Goal: Information Seeking & Learning: Learn about a topic

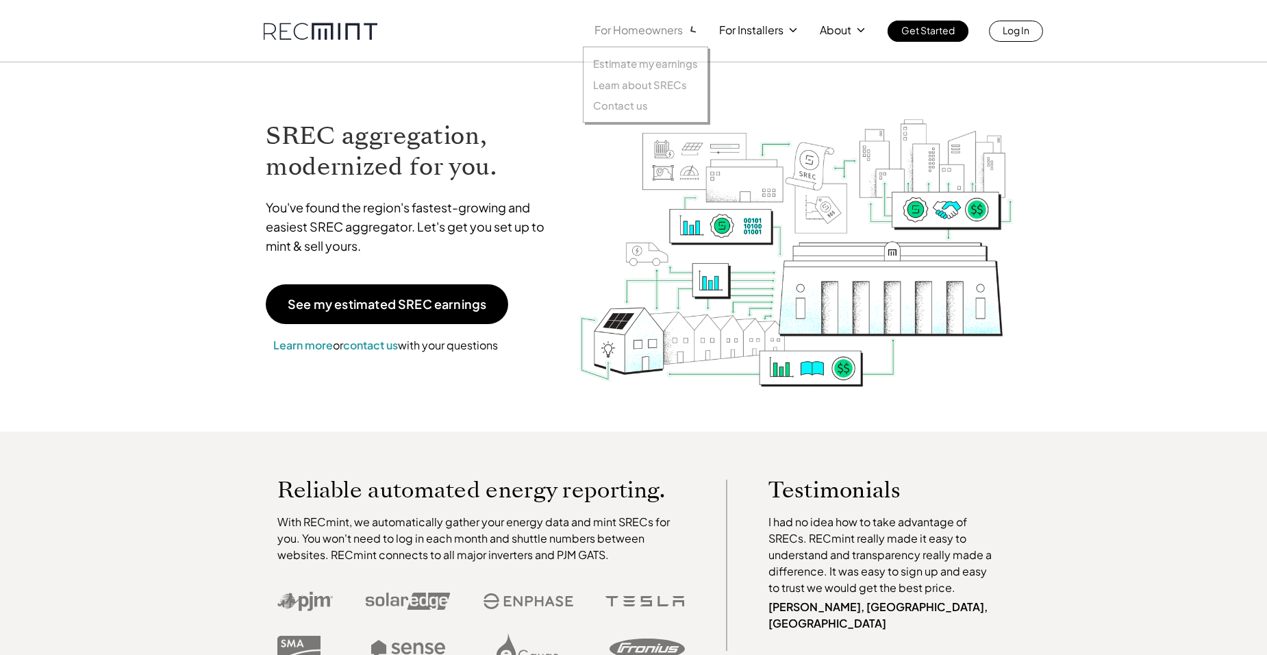
click at [661, 27] on p "For Homeowners" at bounding box center [639, 30] width 88 height 19
click at [650, 57] on p "Estimate my earnings" at bounding box center [645, 64] width 105 height 14
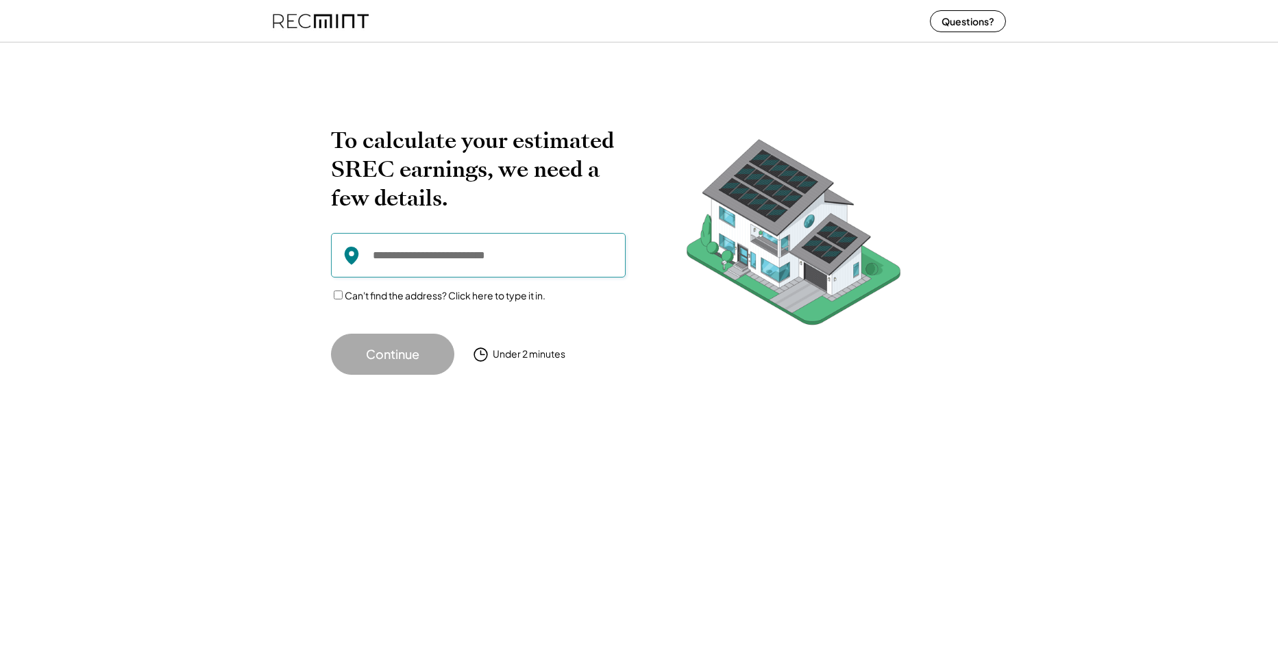
click at [508, 258] on input "input" at bounding box center [478, 255] width 295 height 45
click at [925, 521] on div "To calculate your estimated SREC earnings, we need a few details. Can't find th…" at bounding box center [639, 346] width 1278 height 618
click at [1133, 338] on div "To calculate your estimated SREC earnings, we need a few details. Can't find th…" at bounding box center [639, 226] width 1278 height 324
click at [446, 264] on input "input" at bounding box center [478, 255] width 295 height 45
click at [265, 9] on div "Questions?" at bounding box center [639, 21] width 760 height 42
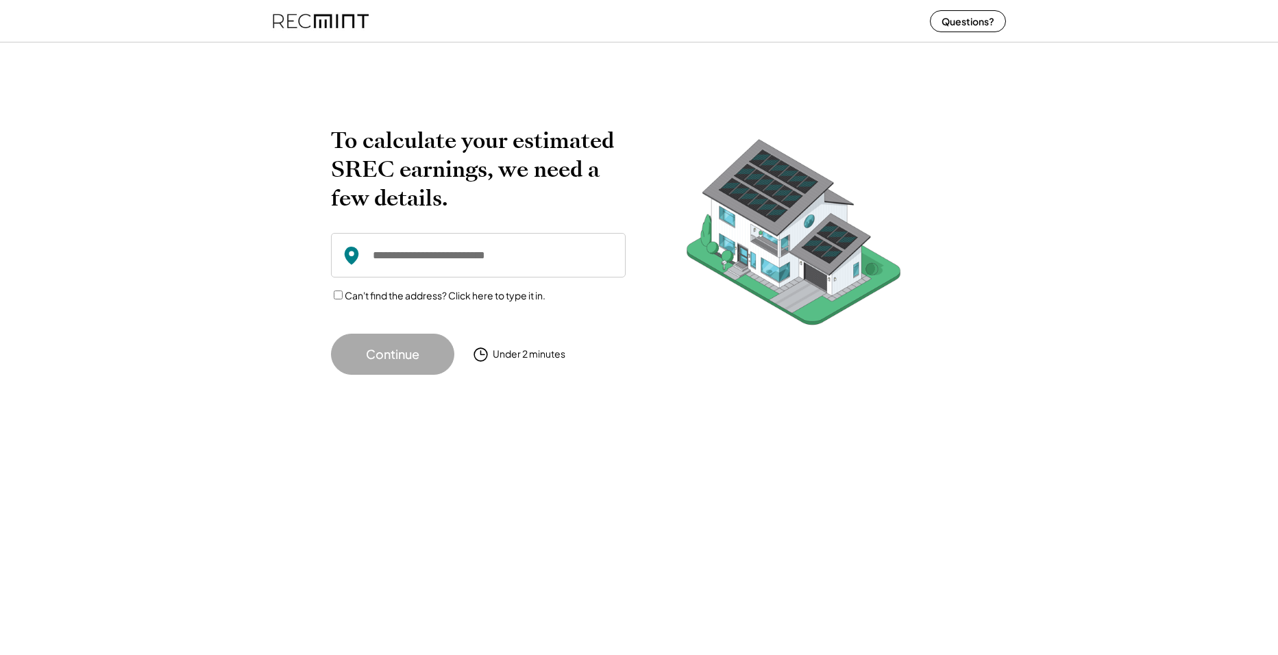
click at [296, 17] on img at bounding box center [321, 21] width 96 height 36
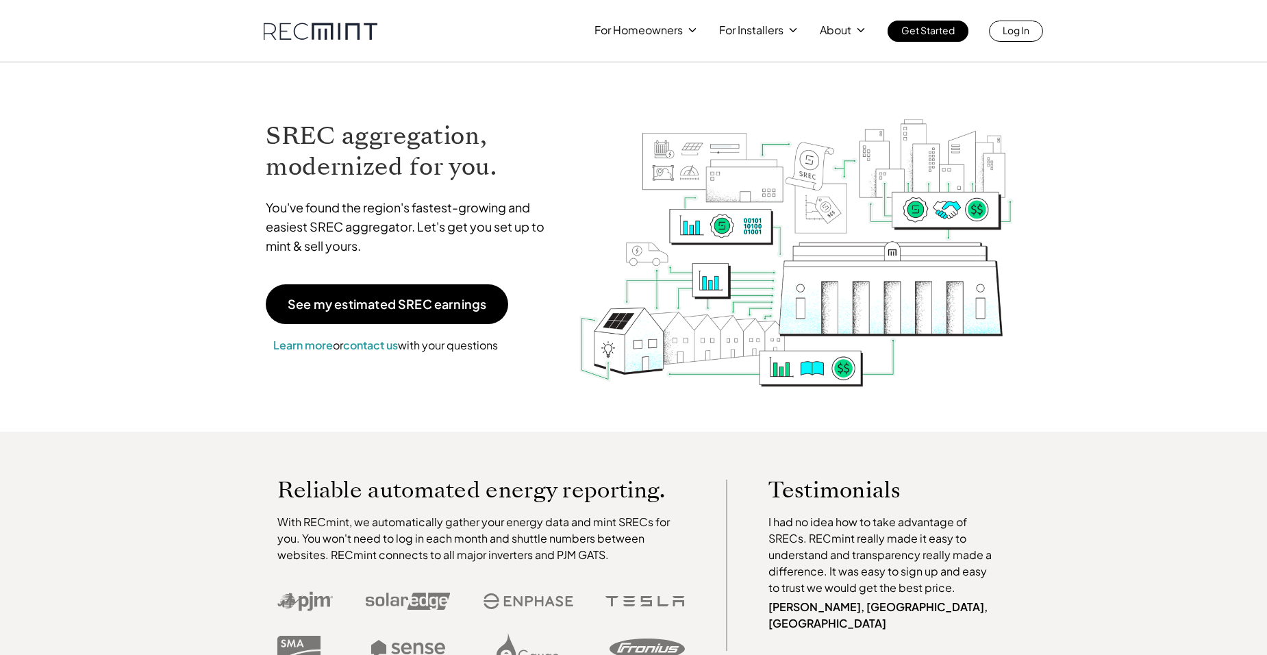
click at [991, 399] on div "SREC aggregation, modernized for you. You've found the region's fastest-growing…" at bounding box center [633, 246] width 781 height 369
click at [780, 81] on p "SREC pricing" at bounding box center [755, 85] width 64 height 14
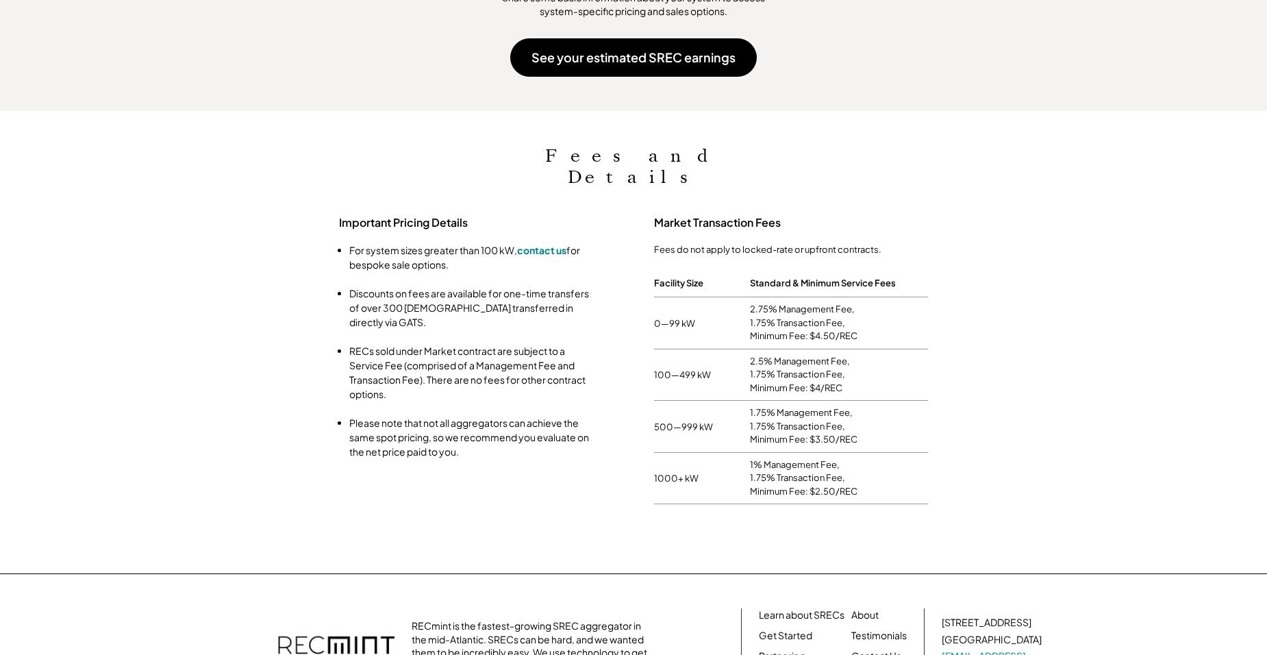
scroll to position [1305, 0]
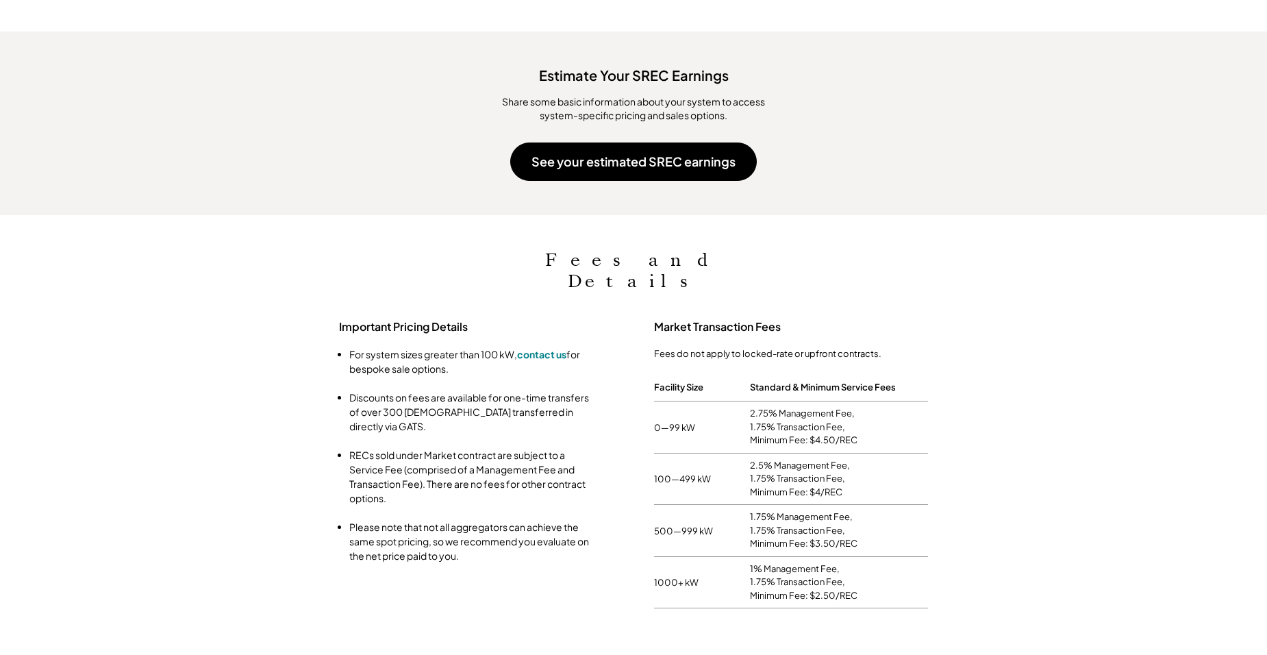
click at [882, 459] on div "2.5% Management Fee, 1.75% Transaction Fee, Minimum Fee: $4/REC" at bounding box center [839, 479] width 178 height 40
drag, startPoint x: 852, startPoint y: 575, endPoint x: 837, endPoint y: 578, distance: 14.6
drag, startPoint x: 151, startPoint y: 422, endPoint x: 145, endPoint y: 414, distance: 9.7
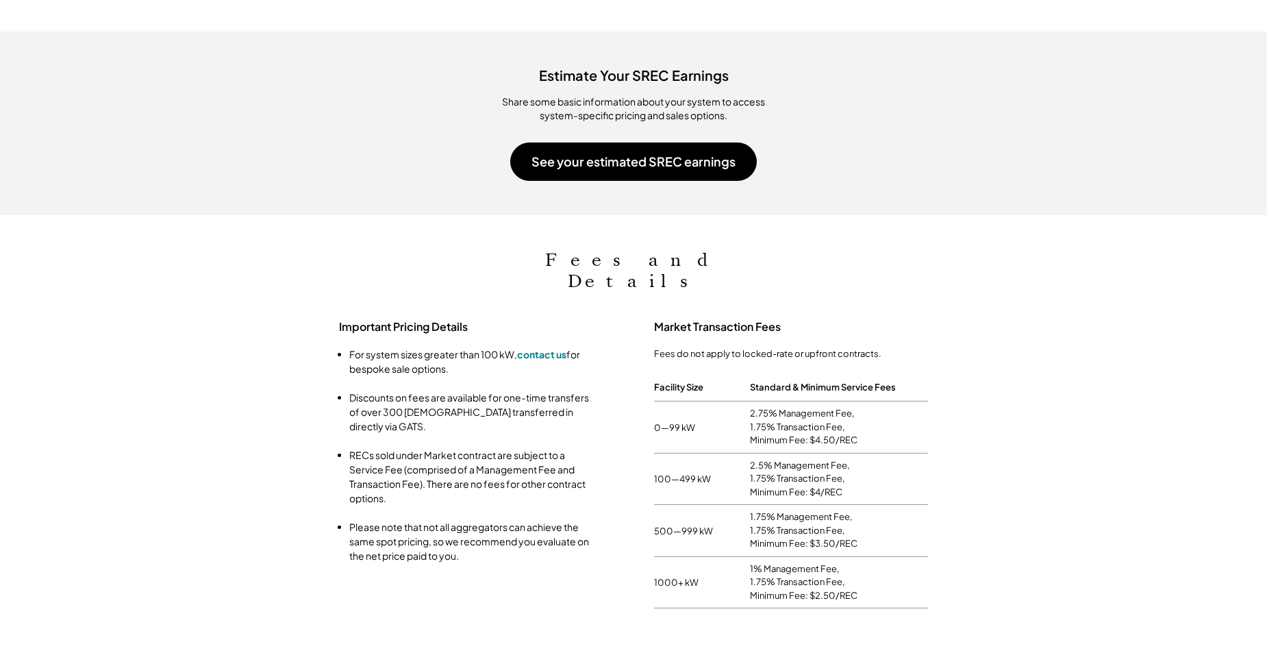
drag, startPoint x: 145, startPoint y: 414, endPoint x: 265, endPoint y: 510, distance: 153.1
click at [265, 510] on div "Important Pricing Details For system sizes greater than 100 kW, contact us for …" at bounding box center [634, 464] width 754 height 289
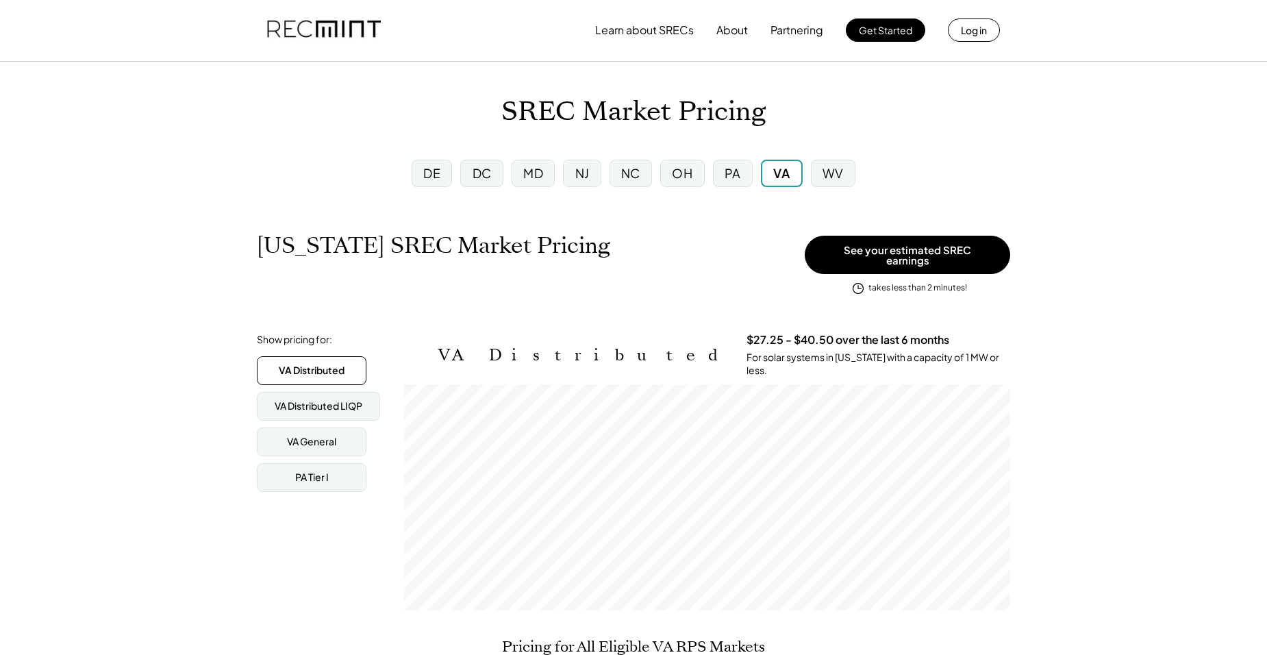
scroll to position [0, 0]
drag, startPoint x: 739, startPoint y: 182, endPoint x: 701, endPoint y: 201, distance: 42.6
click at [738, 182] on div "PA" at bounding box center [733, 173] width 16 height 17
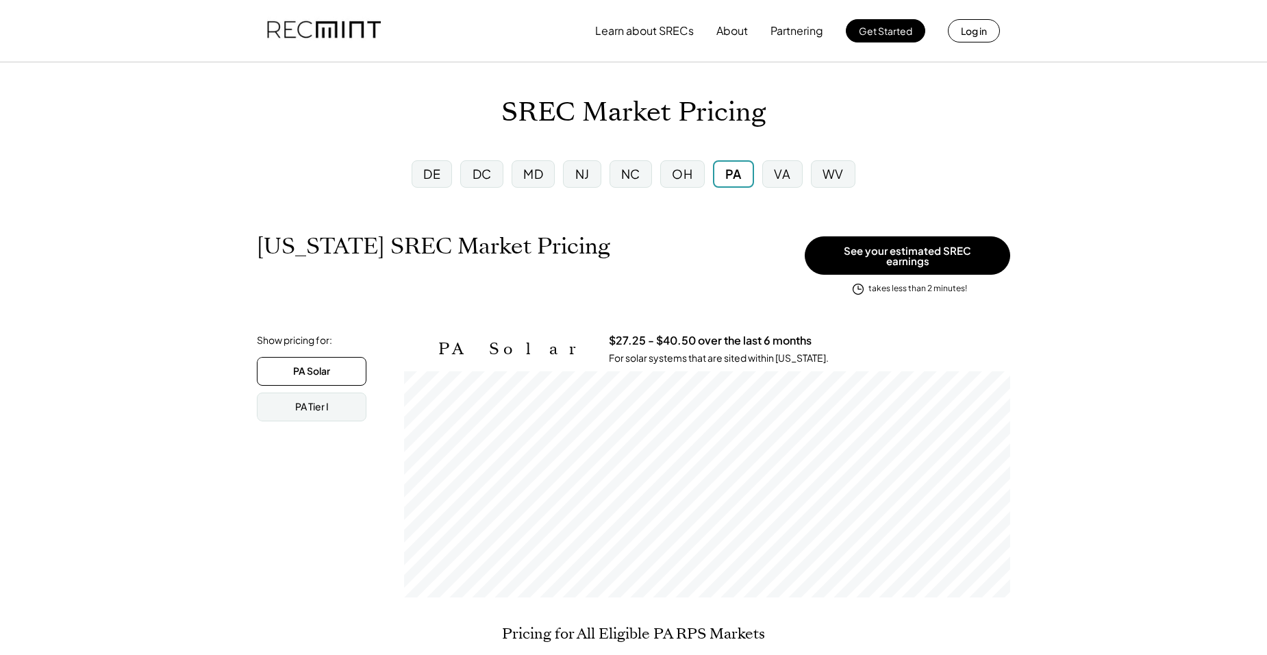
click at [688, 182] on div "OH" at bounding box center [682, 173] width 21 height 17
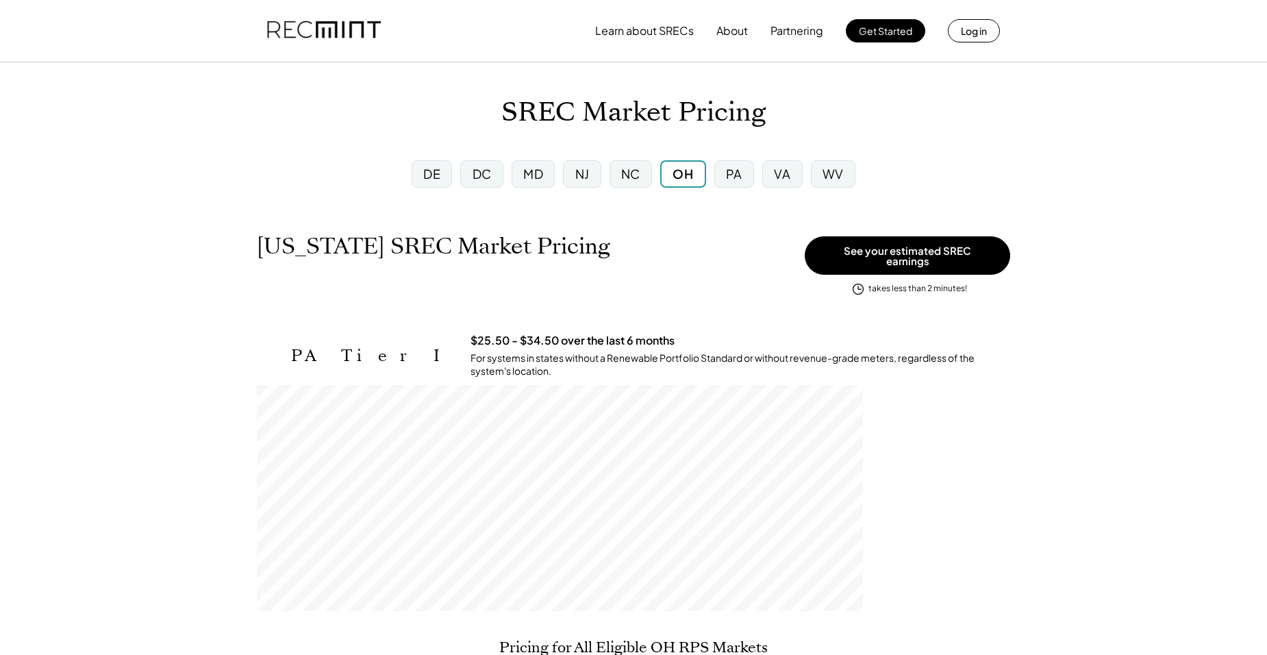
drag, startPoint x: 687, startPoint y: 182, endPoint x: 620, endPoint y: 179, distance: 67.2
click at [638, 175] on div "NC" at bounding box center [630, 173] width 19 height 17
drag, startPoint x: 580, startPoint y: 179, endPoint x: 565, endPoint y: 182, distance: 14.6
click at [578, 180] on div "NJ" at bounding box center [582, 173] width 14 height 17
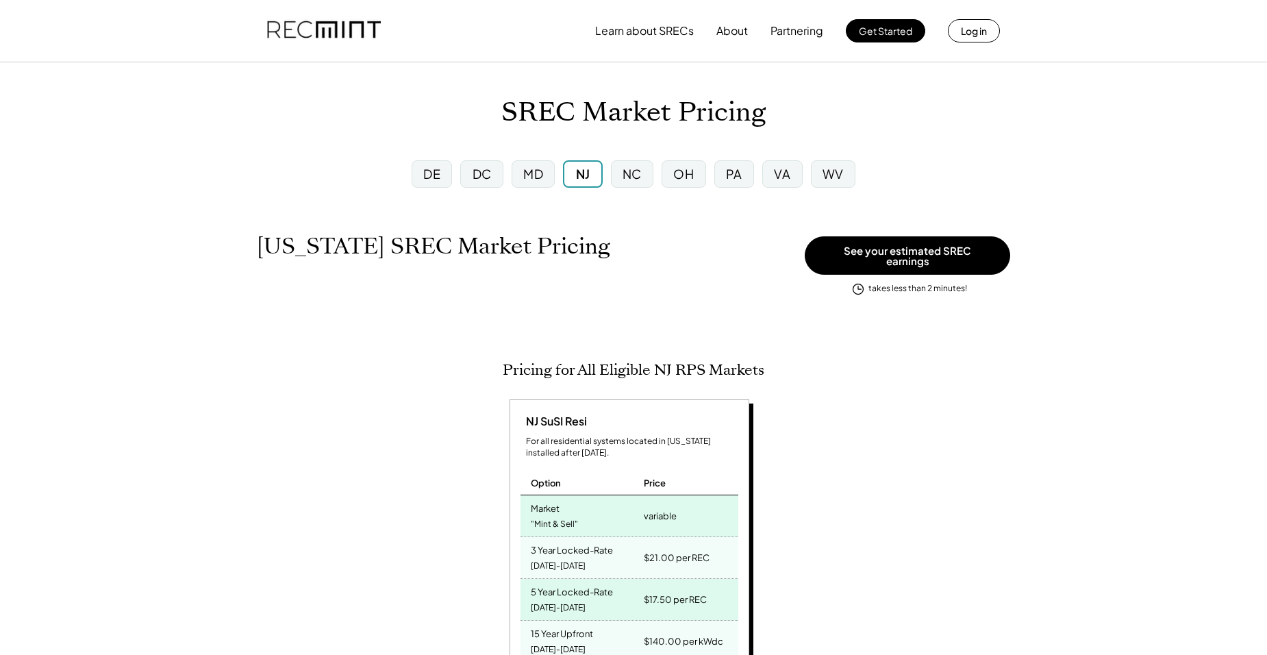
click at [518, 184] on div "MD" at bounding box center [533, 173] width 43 height 27
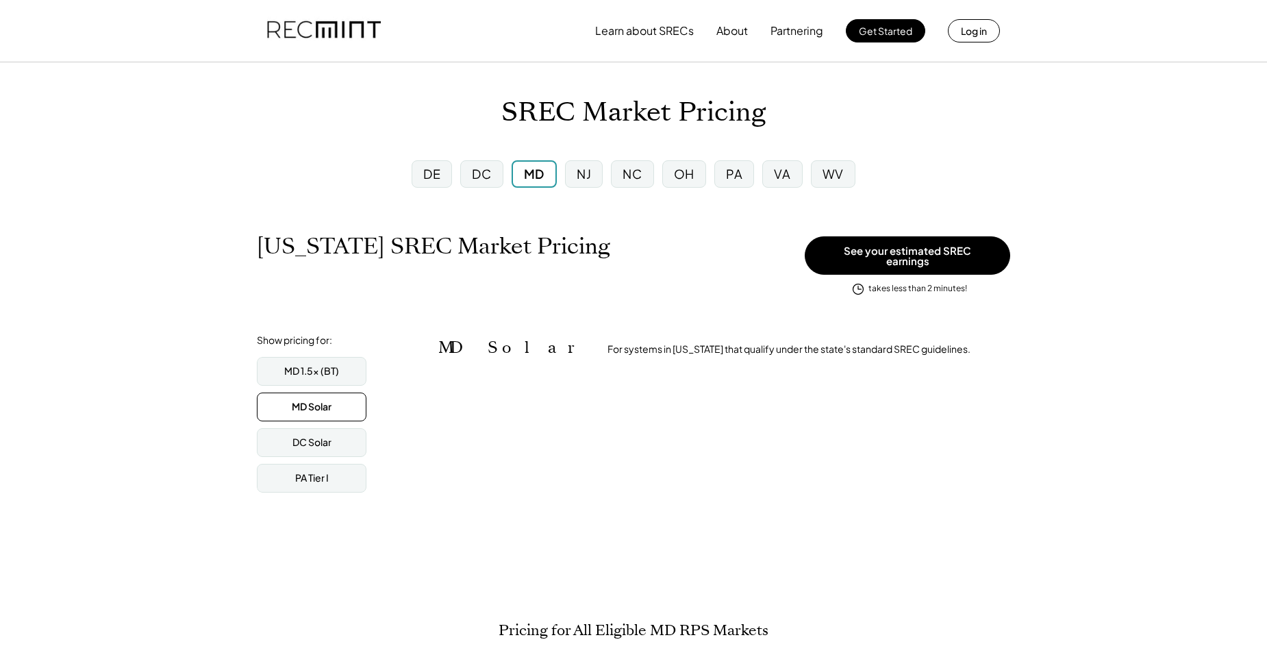
scroll to position [685066, 685066]
click at [480, 179] on div "DC" at bounding box center [481, 173] width 19 height 17
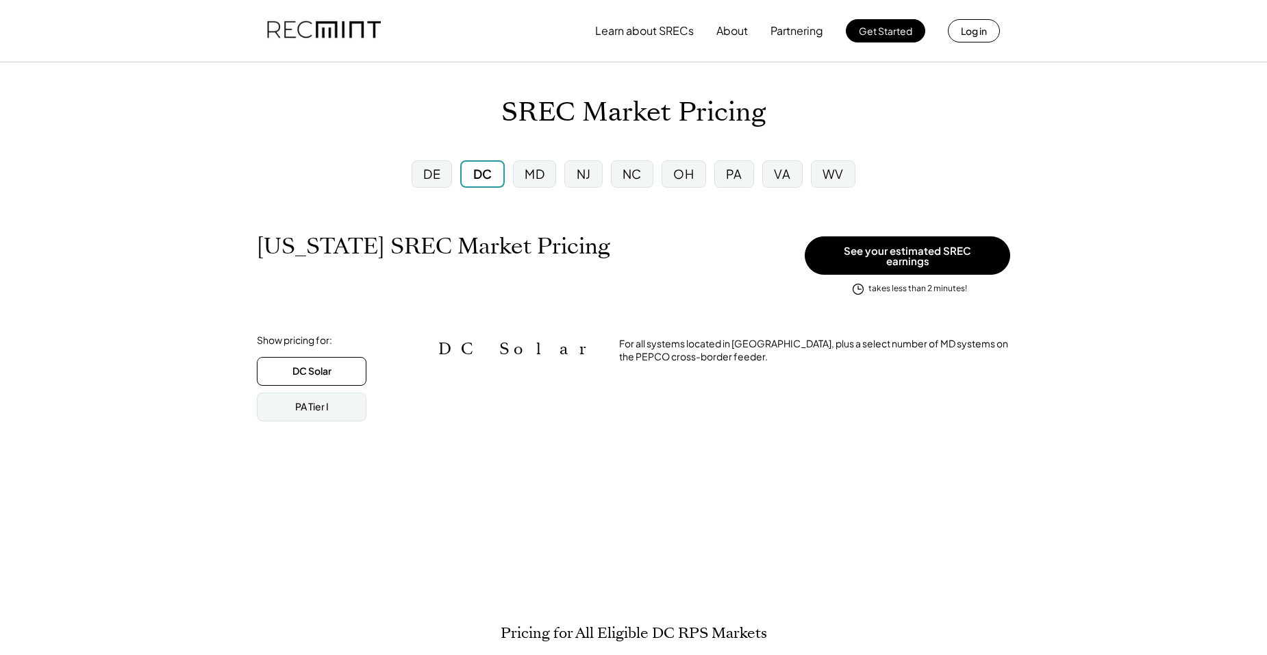
click at [434, 177] on div "DE" at bounding box center [431, 173] width 17 height 17
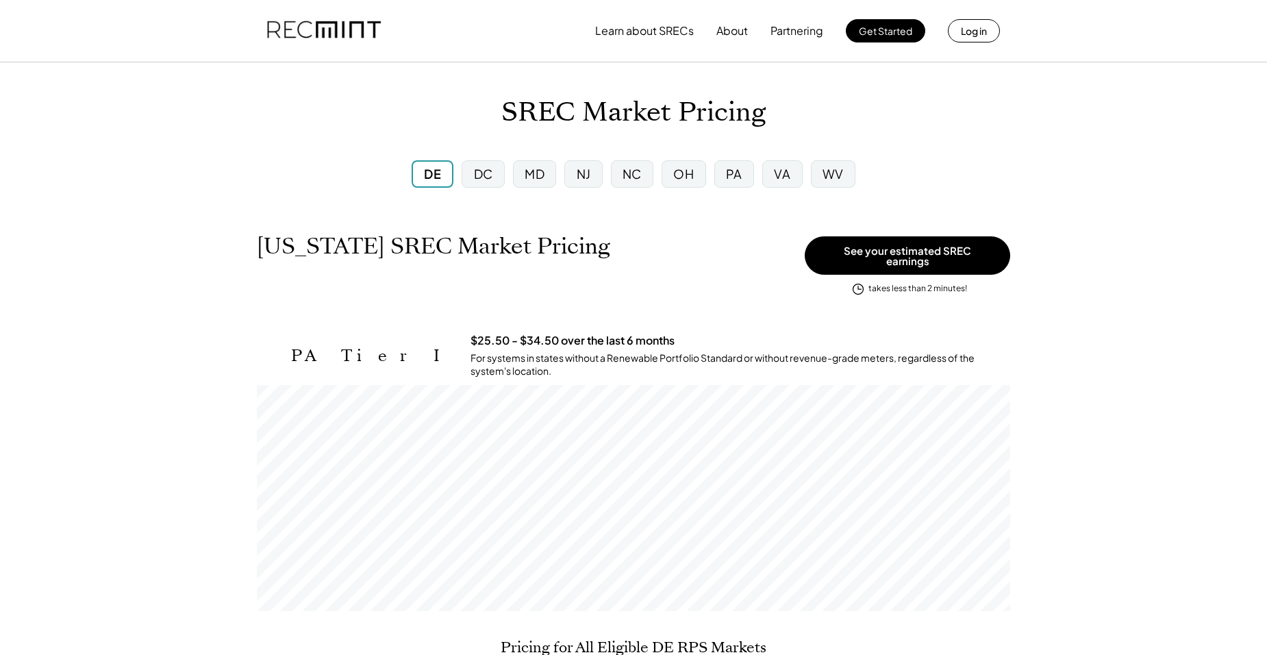
scroll to position [226, 754]
click at [777, 183] on div "VA" at bounding box center [782, 173] width 40 height 27
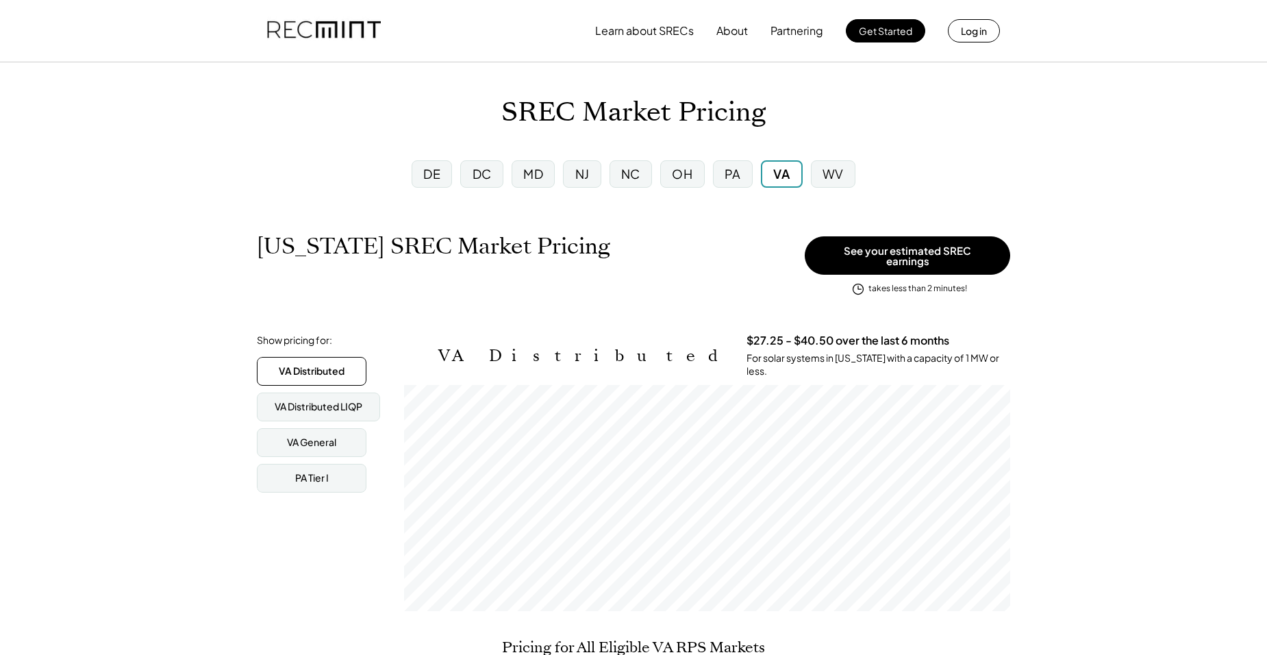
click at [728, 176] on div "PA" at bounding box center [733, 173] width 16 height 17
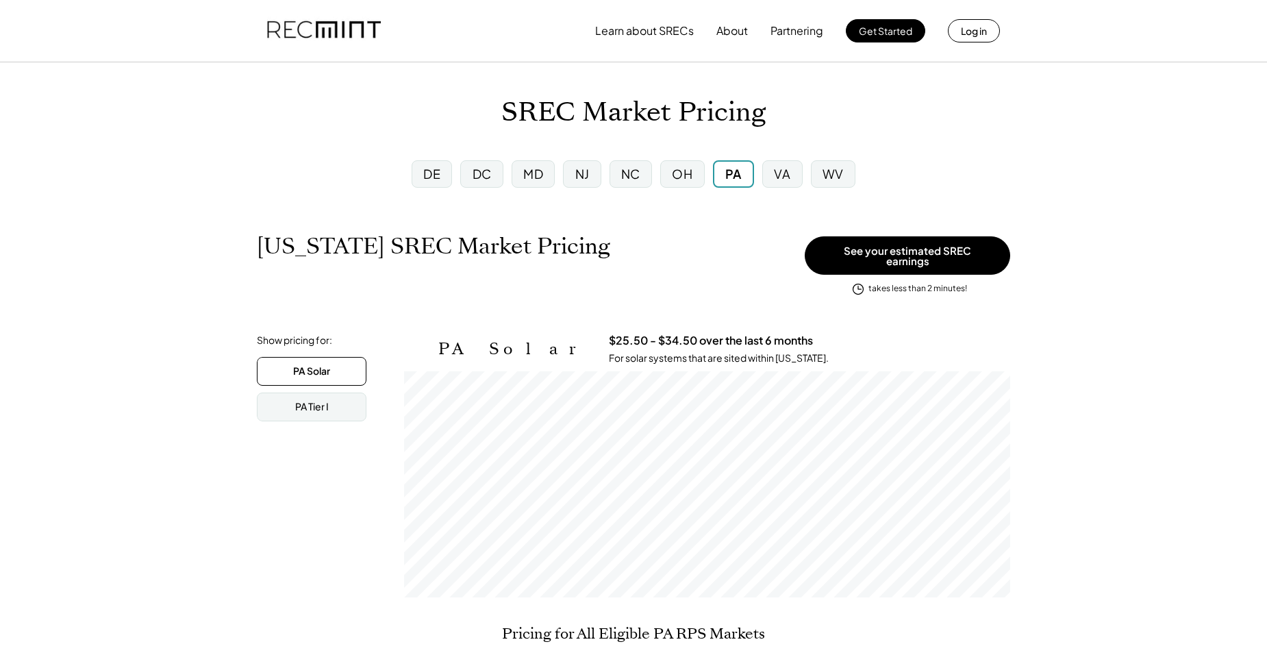
click at [658, 177] on div "OH" at bounding box center [682, 174] width 52 height 36
click at [665, 179] on div "OH" at bounding box center [682, 173] width 44 height 27
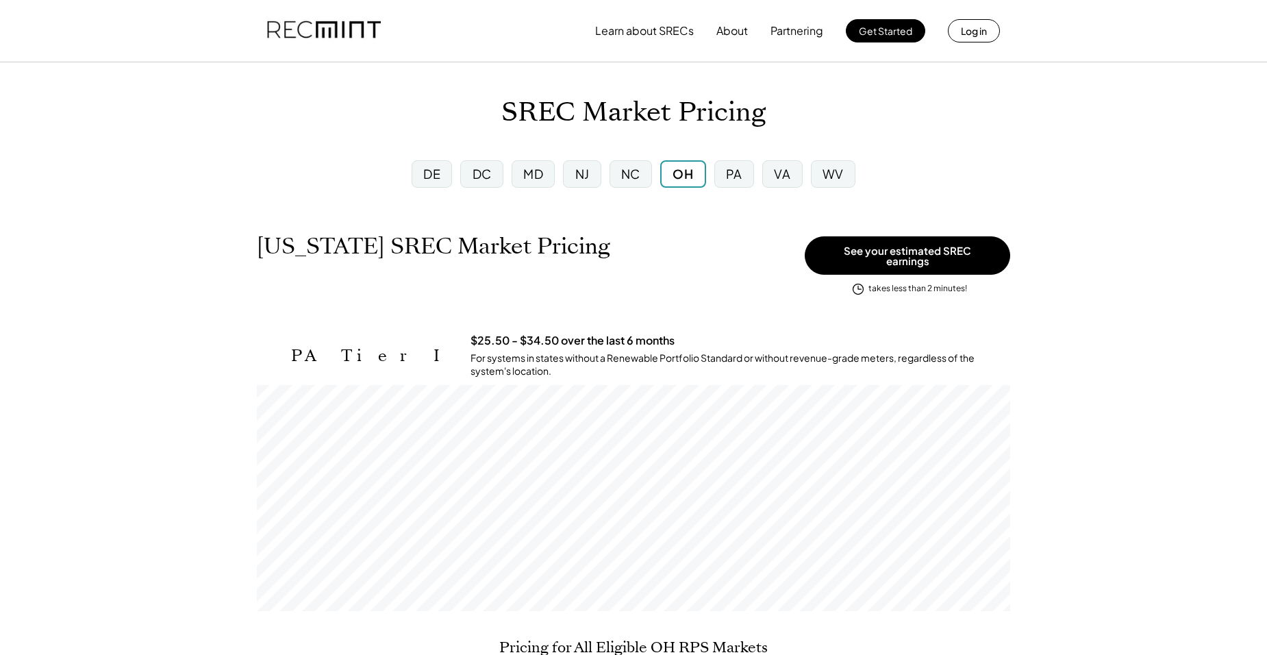
scroll to position [226, 754]
click at [641, 177] on div "NC" at bounding box center [630, 173] width 19 height 17
drag, startPoint x: 569, startPoint y: 182, endPoint x: 486, endPoint y: 184, distance: 82.3
click at [568, 182] on div "NJ" at bounding box center [582, 173] width 38 height 27
